Goal: Information Seeking & Learning: Learn about a topic

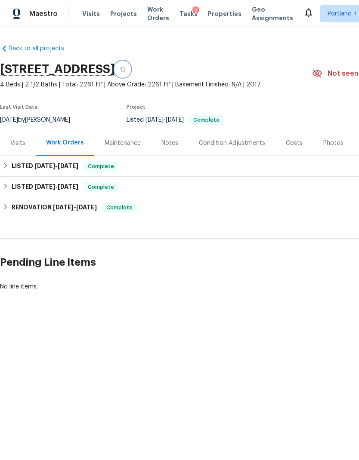
click at [130, 70] on button "button" at bounding box center [122, 69] width 15 height 15
click at [174, 139] on div "Notes" at bounding box center [169, 143] width 17 height 9
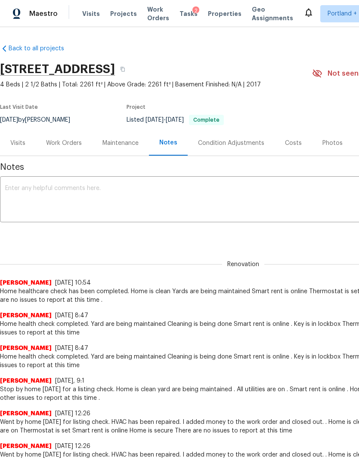
click at [294, 137] on div "Costs" at bounding box center [293, 142] width 37 height 25
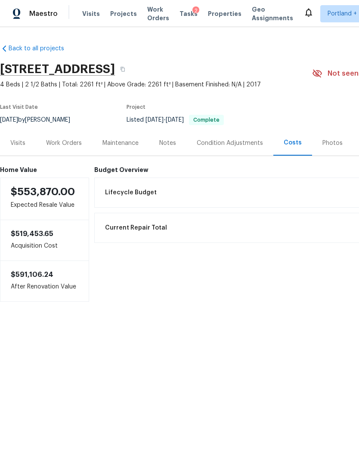
click at [67, 143] on div "Work Orders" at bounding box center [64, 143] width 36 height 9
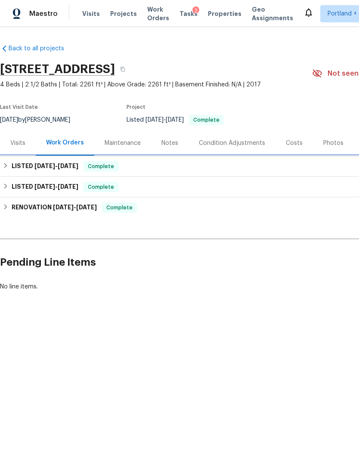
click at [78, 164] on span "5/21/25" at bounding box center [68, 166] width 21 height 6
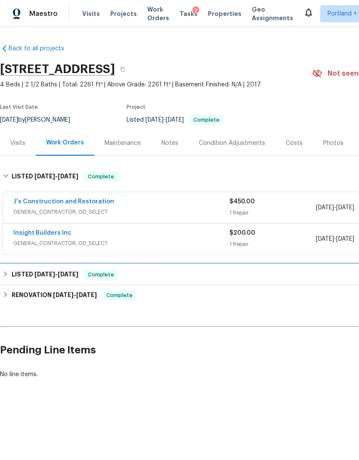
click at [86, 274] on div "LISTED 3/19/25 - 3/31/25 Complete" at bounding box center [243, 275] width 481 height 10
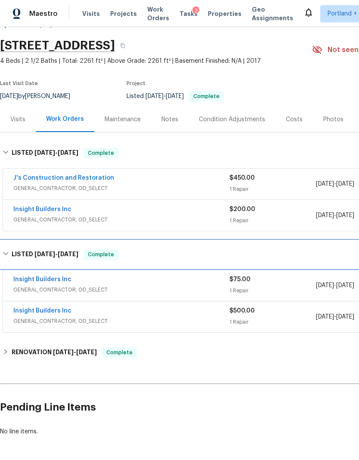
scroll to position [23, 0]
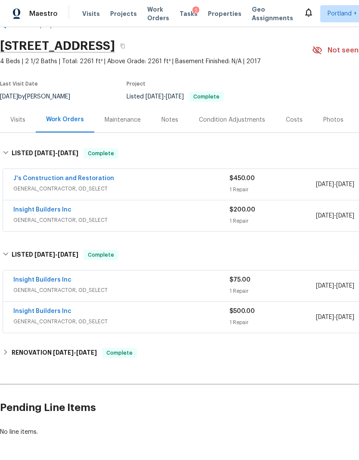
click at [49, 309] on link "Insight Builders Inc" at bounding box center [42, 312] width 58 height 6
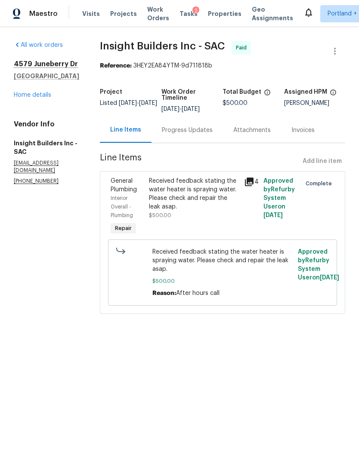
click at [43, 96] on link "Home details" at bounding box center [32, 95] width 37 height 6
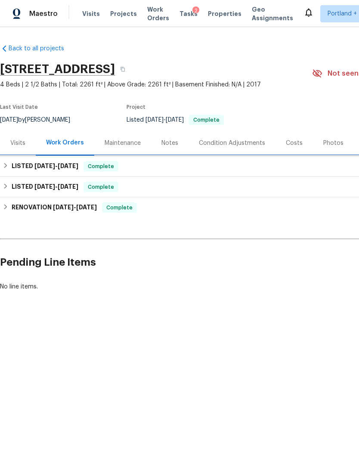
click at [75, 169] on h6 "LISTED 4/10/25 - 5/21/25" at bounding box center [45, 166] width 67 height 10
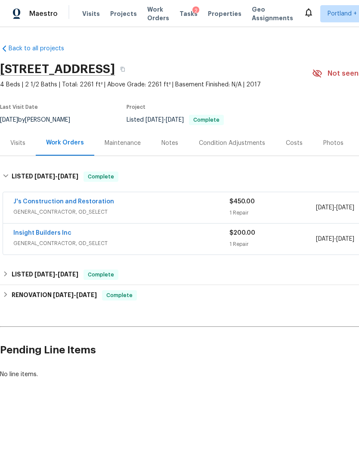
click at [53, 230] on link "Insight Builders Inc" at bounding box center [42, 233] width 58 height 6
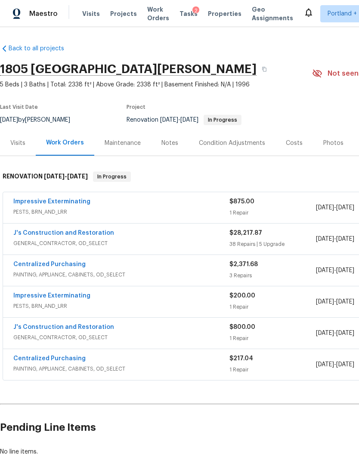
click at [124, 14] on span "Projects" at bounding box center [123, 13] width 27 height 9
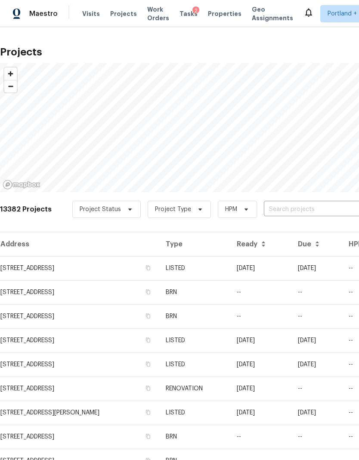
click at [280, 210] on input "text" at bounding box center [313, 209] width 99 height 13
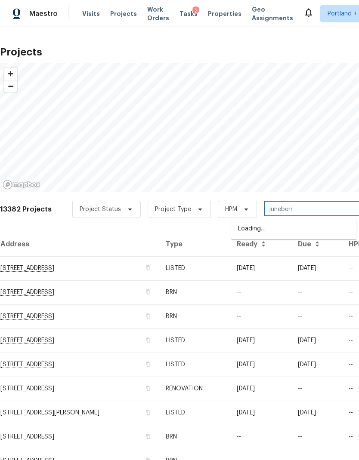
type input "juneberry"
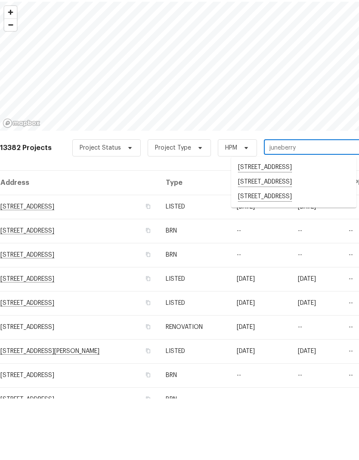
scroll to position [34, 0]
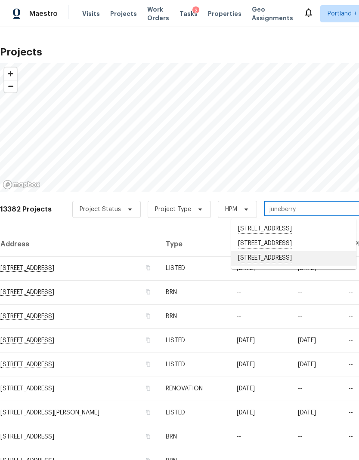
click at [290, 251] on li "4579 Juneberry Dr, Sacramento, CA 95834" at bounding box center [293, 258] width 125 height 15
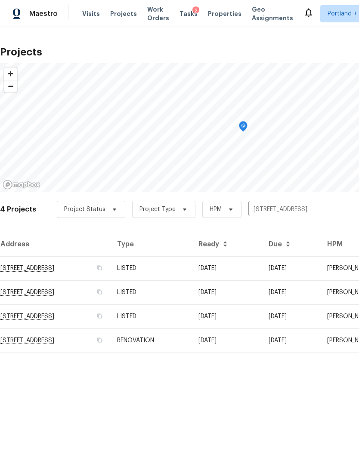
click at [104, 271] on td "4579 Juneberry Dr, Sacramento, CA 95834" at bounding box center [55, 268] width 110 height 24
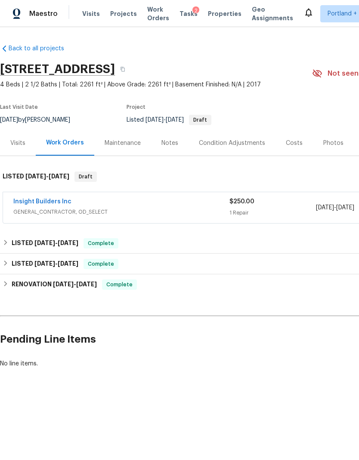
click at [57, 199] on link "Insight Builders Inc" at bounding box center [42, 202] width 58 height 6
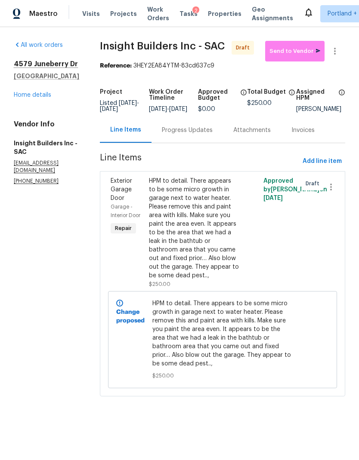
click at [204, 216] on div "HPM to detail. There appears to be some micro growth in garage next to water he…" at bounding box center [194, 228] width 90 height 103
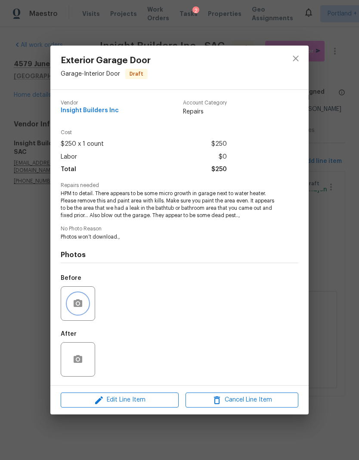
click at [86, 304] on button "button" at bounding box center [78, 303] width 21 height 21
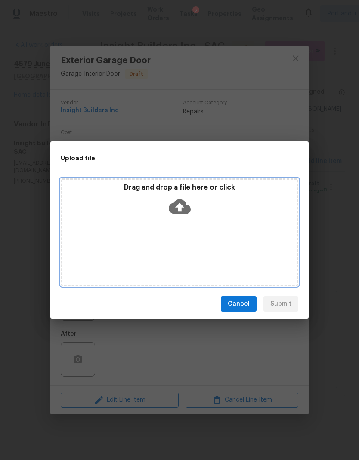
click at [185, 204] on icon at bounding box center [180, 207] width 22 height 15
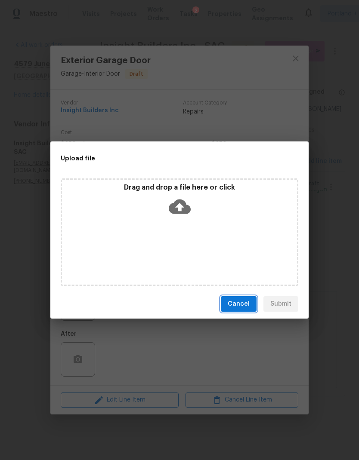
click at [242, 299] on button "Cancel" at bounding box center [239, 304] width 36 height 16
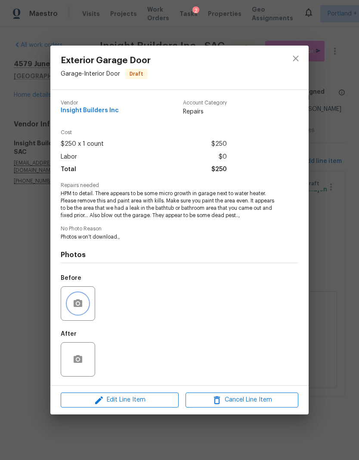
click at [83, 305] on button "button" at bounding box center [78, 303] width 21 height 21
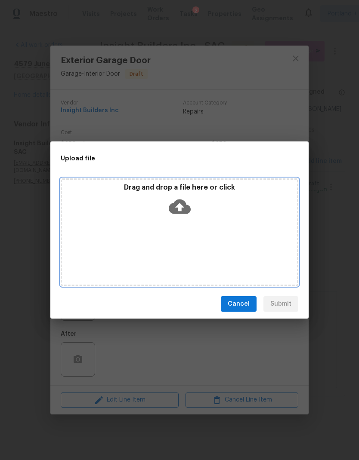
click at [188, 208] on icon at bounding box center [180, 207] width 22 height 15
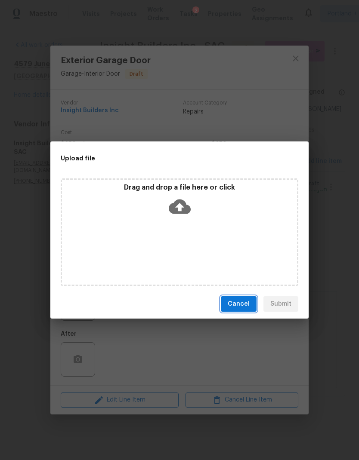
click at [242, 306] on span "Cancel" at bounding box center [239, 304] width 22 height 11
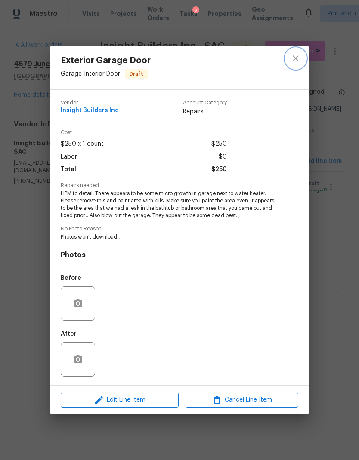
click at [301, 52] on button "close" at bounding box center [295, 58] width 21 height 21
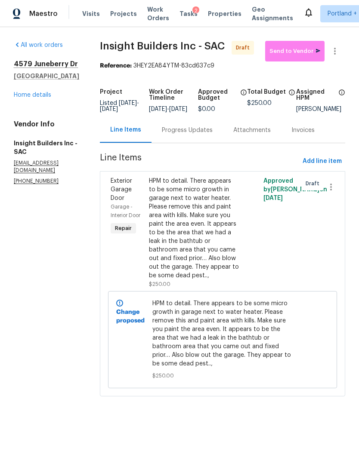
click at [236, 243] on div "HPM to detail. There appears to be some micro growth in garage next to water he…" at bounding box center [194, 228] width 90 height 103
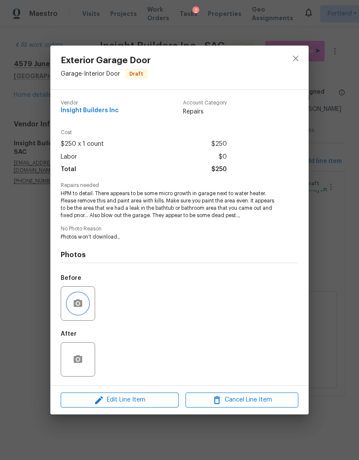
click at [82, 299] on button "button" at bounding box center [78, 303] width 21 height 21
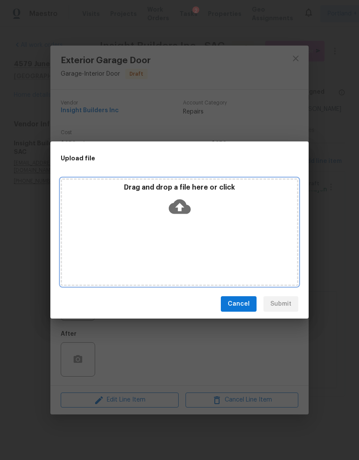
click at [185, 205] on icon at bounding box center [180, 207] width 22 height 15
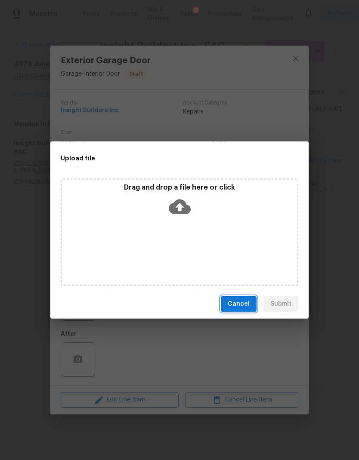
click at [241, 299] on button "Cancel" at bounding box center [239, 304] width 36 height 16
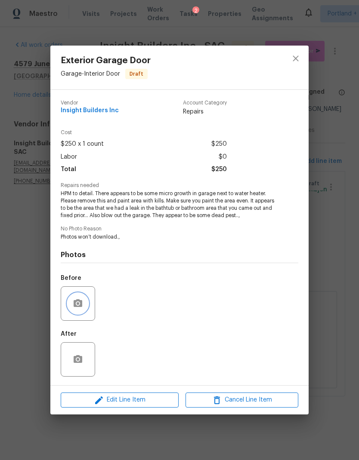
click at [84, 303] on button "button" at bounding box center [78, 303] width 21 height 21
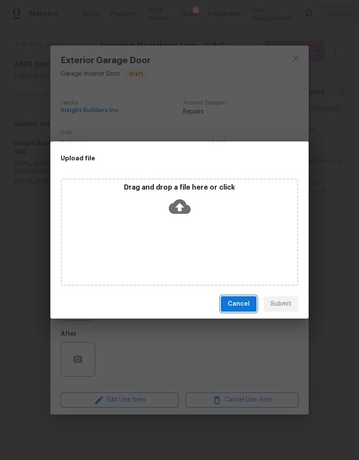
click at [244, 300] on span "Cancel" at bounding box center [239, 304] width 22 height 11
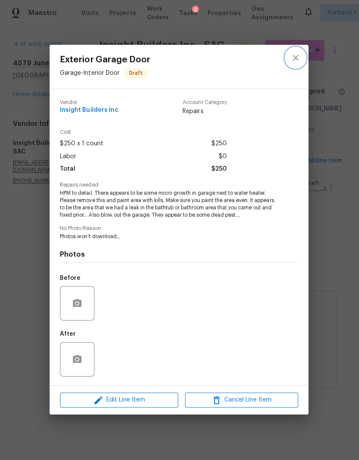
click at [295, 55] on icon "close" at bounding box center [295, 58] width 10 height 10
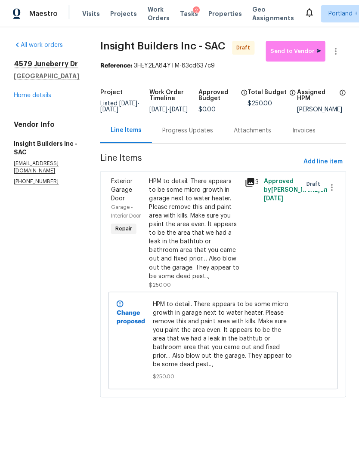
click at [253, 186] on icon at bounding box center [249, 182] width 9 height 9
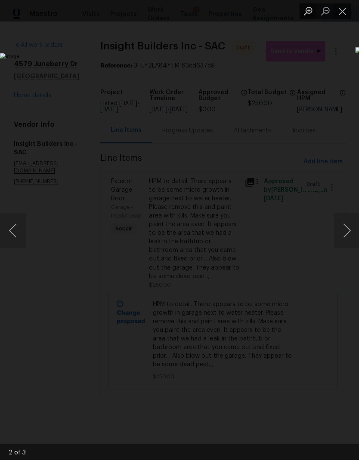
click at [341, 15] on button "Close lightbox" at bounding box center [341, 10] width 17 height 15
